Goal: Ask a question

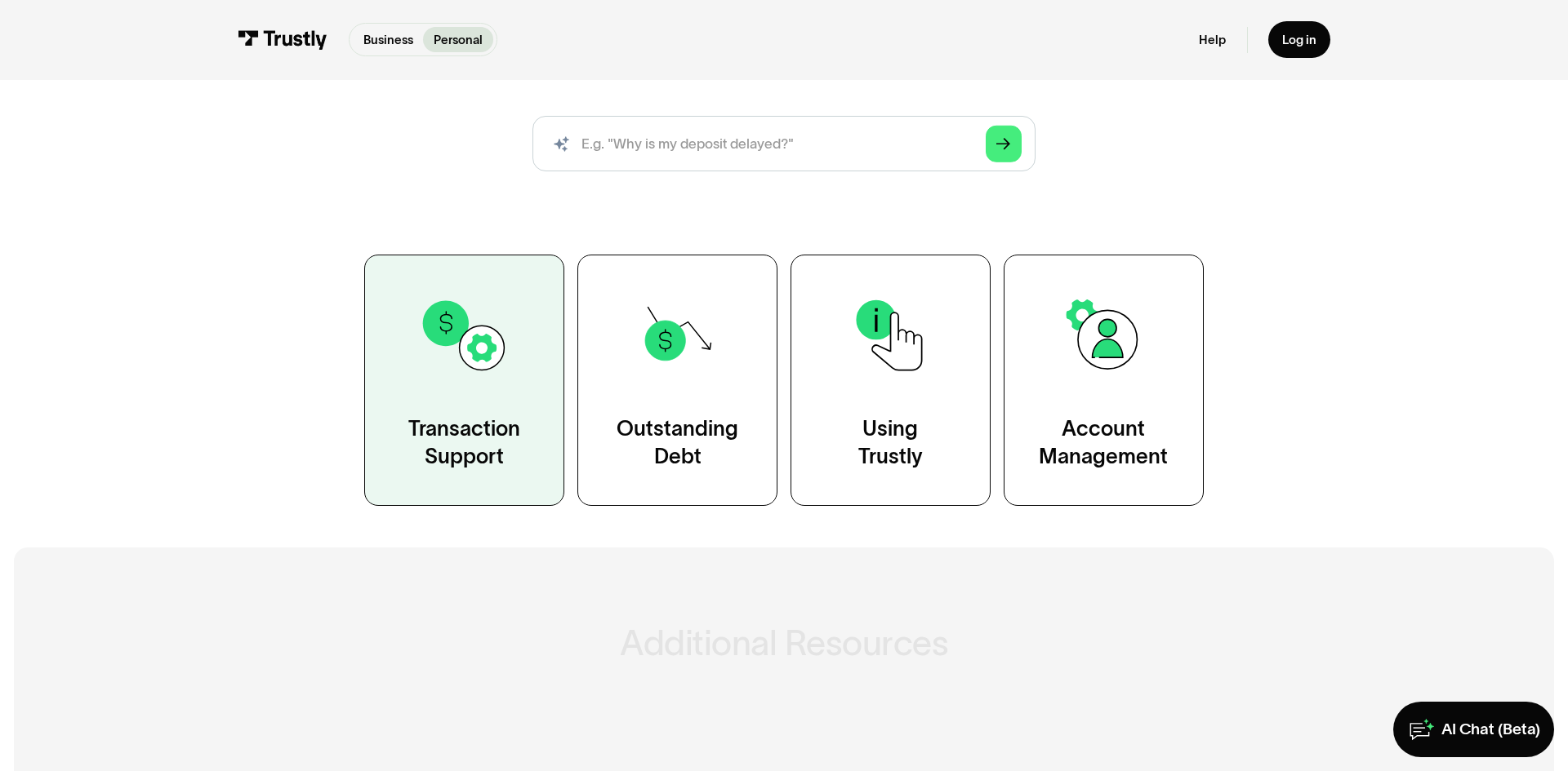
scroll to position [200, 0]
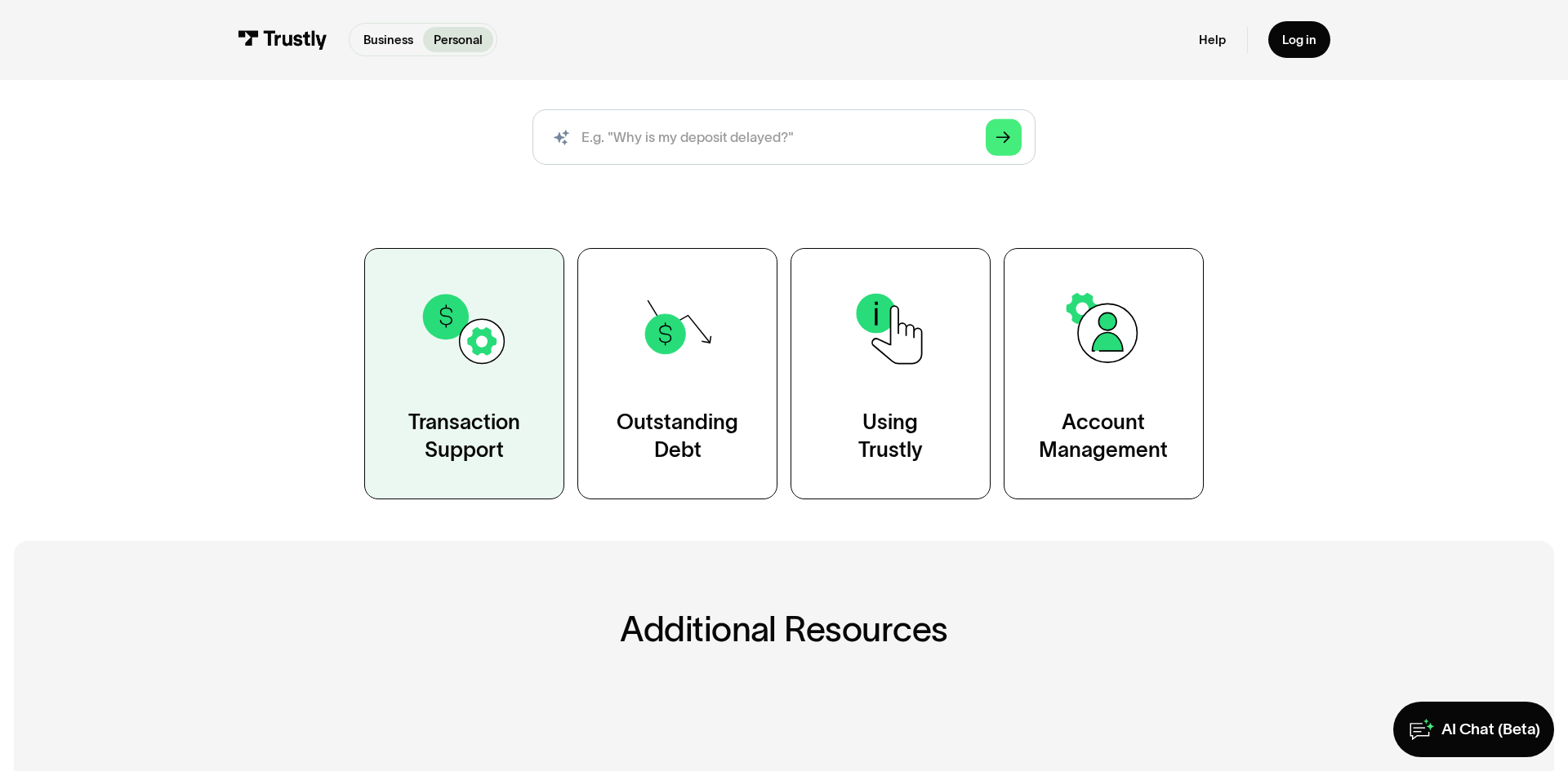
click at [420, 390] on link "Transaction Support" at bounding box center [465, 373] width 200 height 252
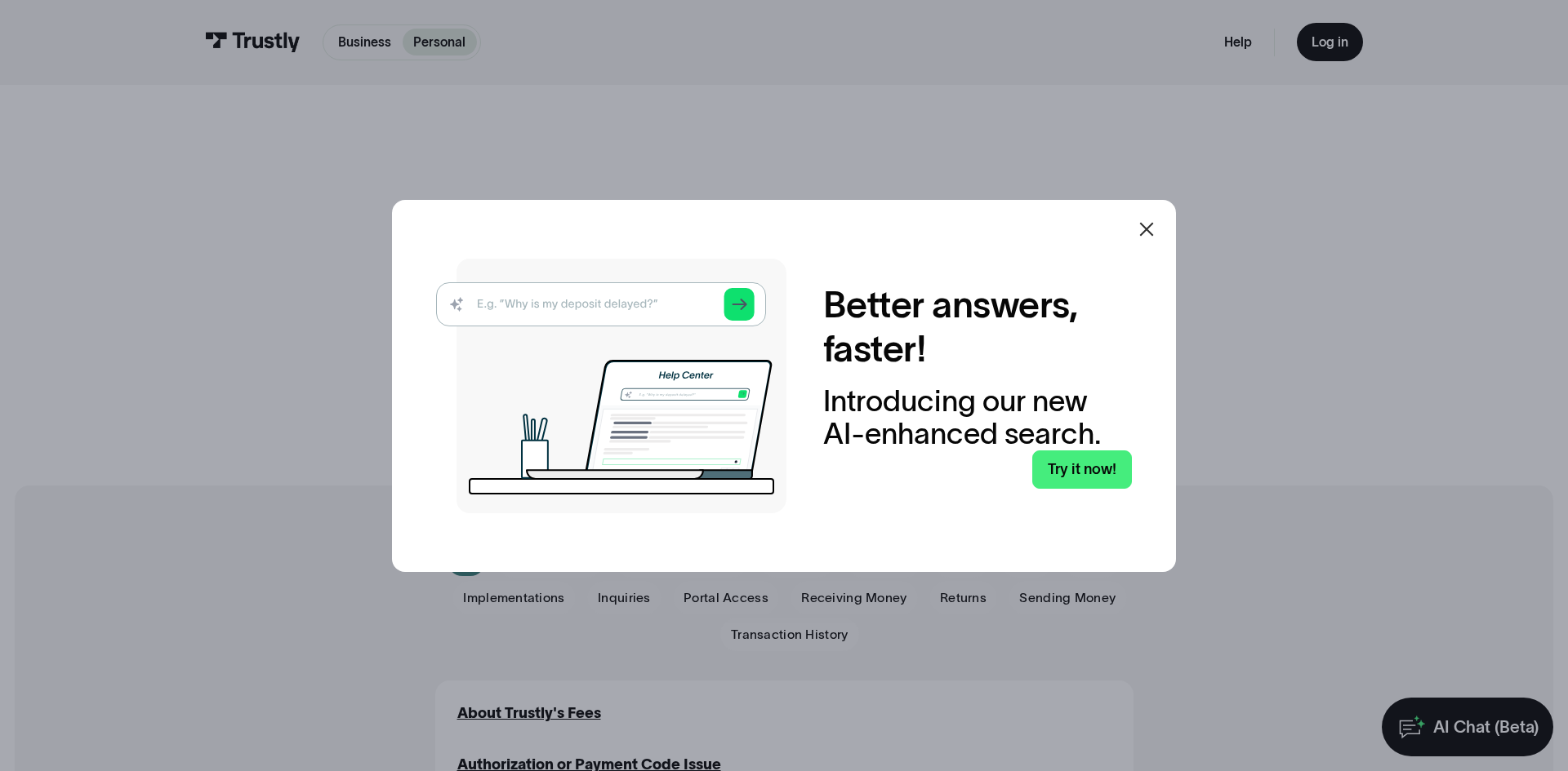
click at [1144, 224] on icon at bounding box center [1147, 229] width 20 height 20
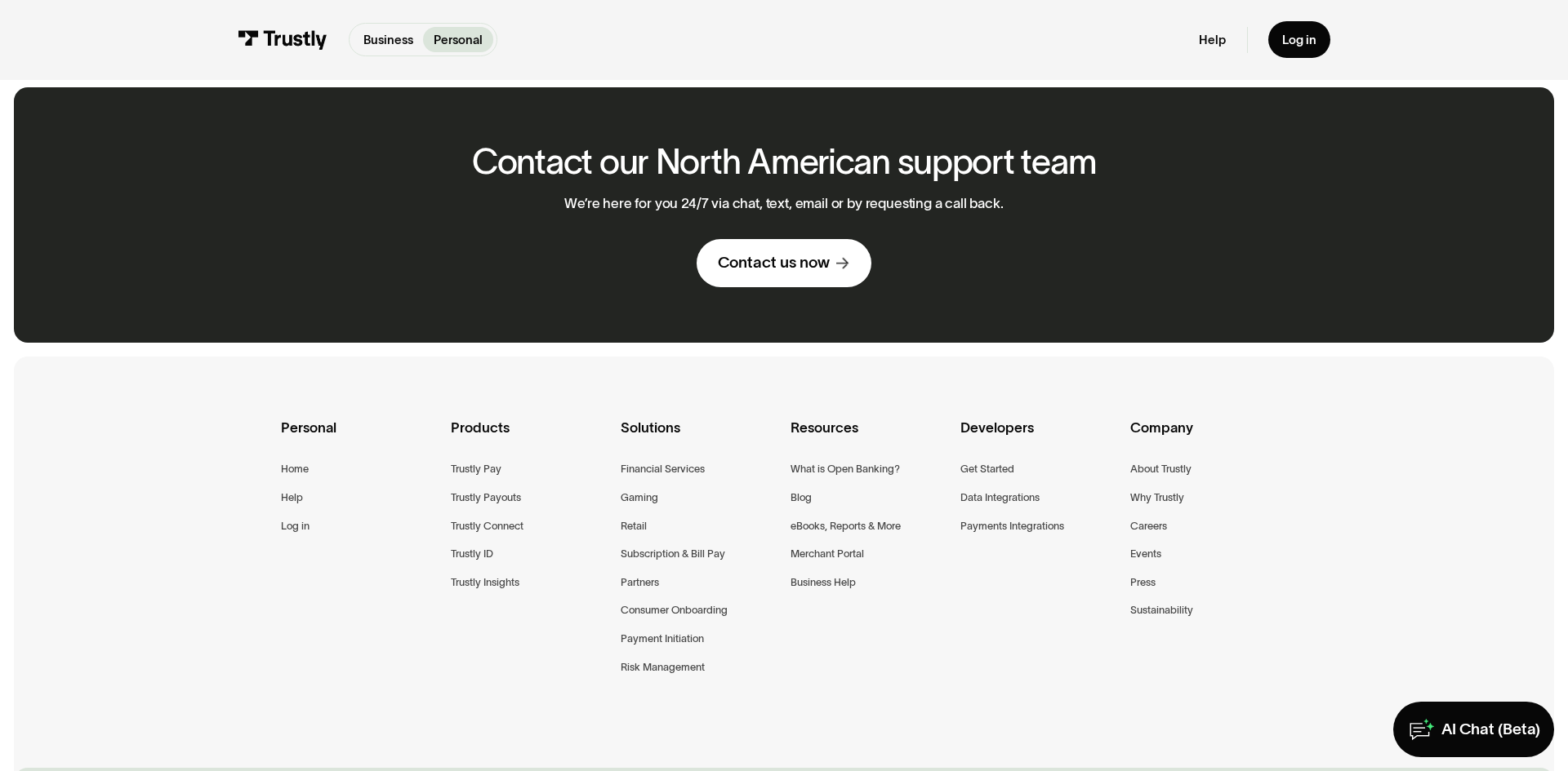
scroll to position [1125, 0]
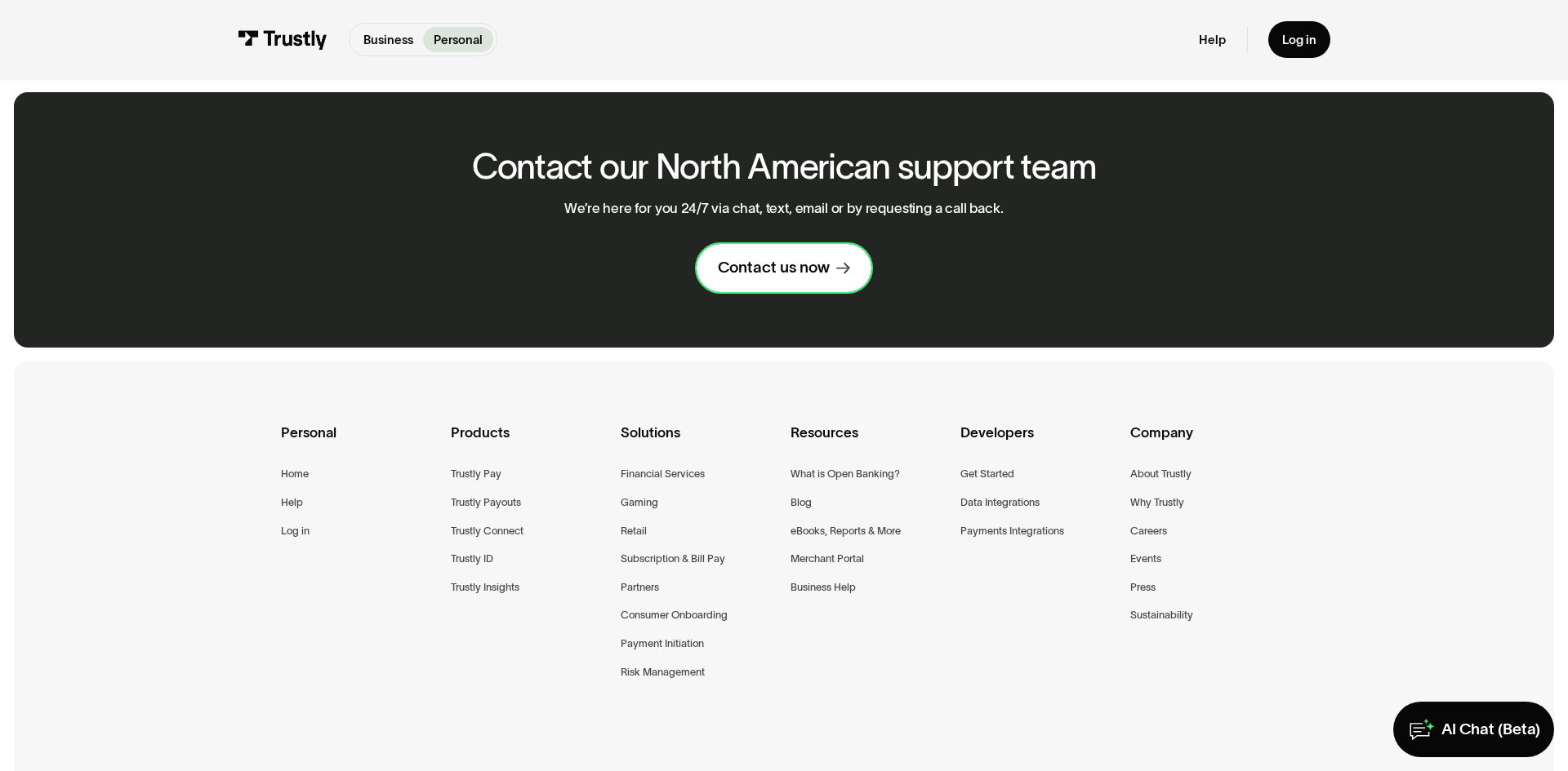
click at [782, 258] on div "Contact us now" at bounding box center [773, 267] width 112 height 21
